Goal: Information Seeking & Learning: Stay updated

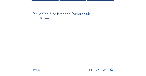
scroll to position [35, 0]
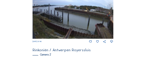
scroll to position [87, 0]
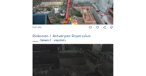
scroll to position [115, 0]
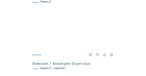
scroll to position [52, 0]
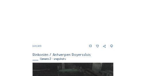
scroll to position [125, 0]
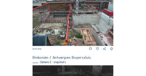
scroll to position [52, 0]
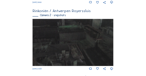
scroll to position [154, 0]
